Goal: Information Seeking & Learning: Learn about a topic

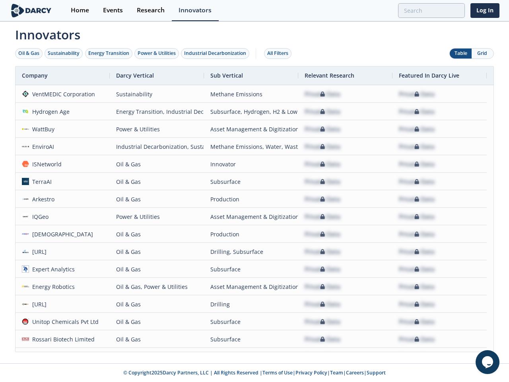
click at [29, 53] on div "Oil & Gas" at bounding box center [28, 53] width 21 height 7
click at [64, 53] on div "Sustainability" at bounding box center [64, 53] width 32 height 7
click at [109, 53] on div "Energy Transition" at bounding box center [108, 53] width 41 height 7
click at [158, 53] on div "Power & Utilities" at bounding box center [157, 53] width 38 height 7
click at [217, 53] on div "Industrial Decarbonization" at bounding box center [215, 53] width 62 height 7
